Goal: Obtain resource: Download file/media

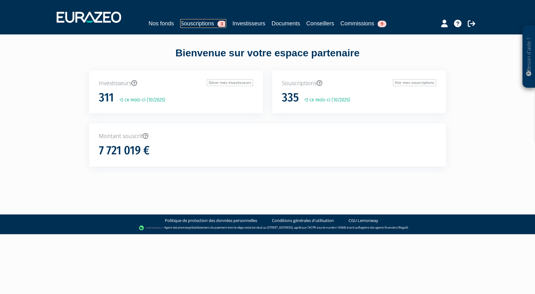
click at [199, 21] on link "Souscriptions 3" at bounding box center [203, 23] width 46 height 9
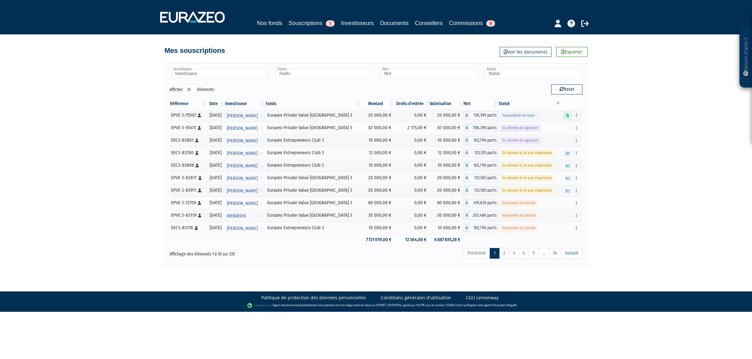
click at [94, 256] on div "Besoin d'aide ? × J'ai besoin d'aide Si vous avez une question à propos du fonc…" at bounding box center [376, 133] width 752 height 266
click at [337, 75] on input "text" at bounding box center [323, 73] width 97 height 9
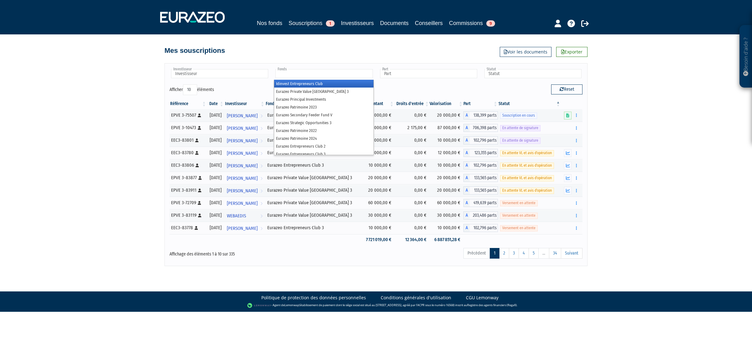
click at [315, 76] on input "text" at bounding box center [323, 73] width 97 height 9
click at [320, 65] on div "Investisseur 922E VENTURES AGILECH ARTHUR VEITH Adam Smith Adriaan DETAVERNIER …" at bounding box center [375, 164] width 423 height 203
type input "Fonds"
click at [339, 76] on input "text" at bounding box center [323, 73] width 97 height 9
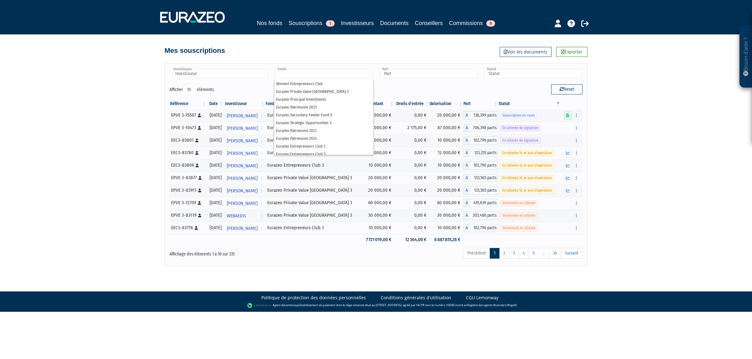
type input "Fonds"
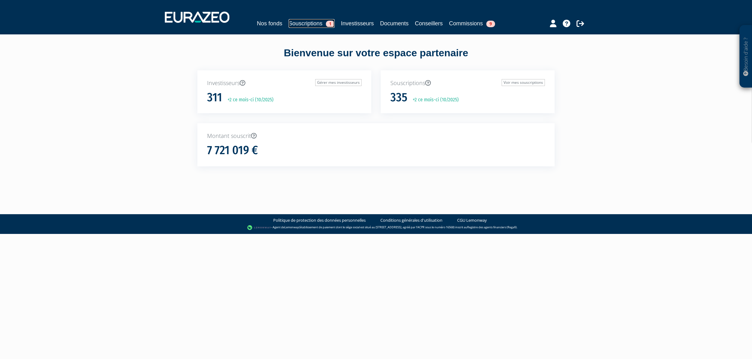
click at [307, 23] on link "Souscriptions 1" at bounding box center [311, 23] width 46 height 9
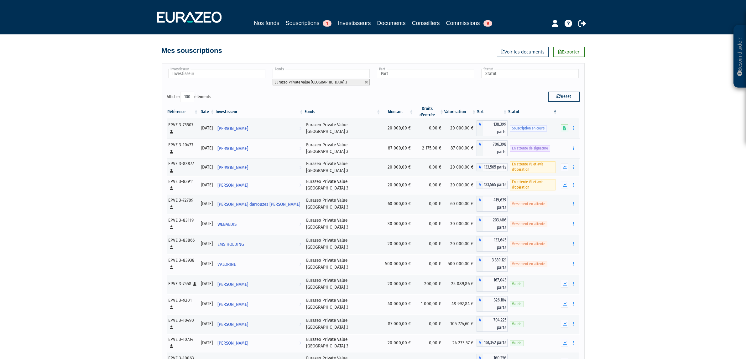
select select "100"
click at [461, 78] on input "text" at bounding box center [425, 73] width 97 height 9
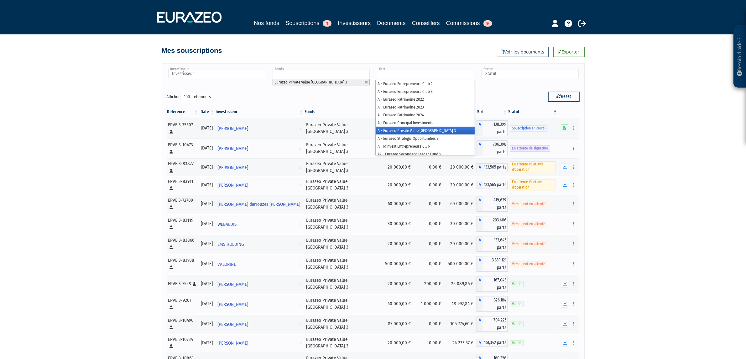
click at [430, 131] on li "A - Eurazeo Private Value [GEOGRAPHIC_DATA] 3" at bounding box center [424, 131] width 99 height 8
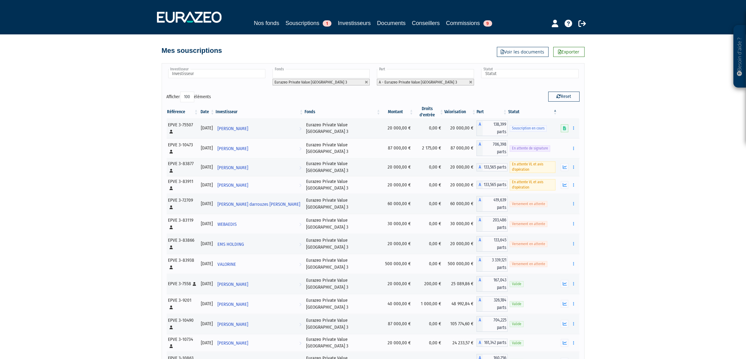
click at [515, 73] on input "text" at bounding box center [529, 73] width 97 height 9
click at [497, 112] on li "Valide" at bounding box center [529, 115] width 99 height 8
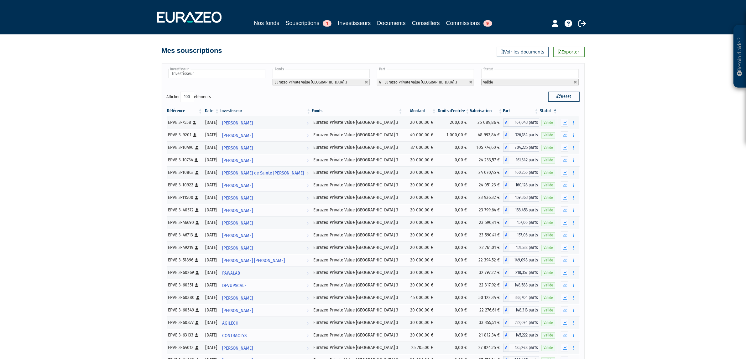
click at [574, 56] on link "Exporter" at bounding box center [568, 52] width 31 height 10
drag, startPoint x: 411, startPoint y: 137, endPoint x: 694, endPoint y: 158, distance: 283.8
